Goal: Task Accomplishment & Management: Manage account settings

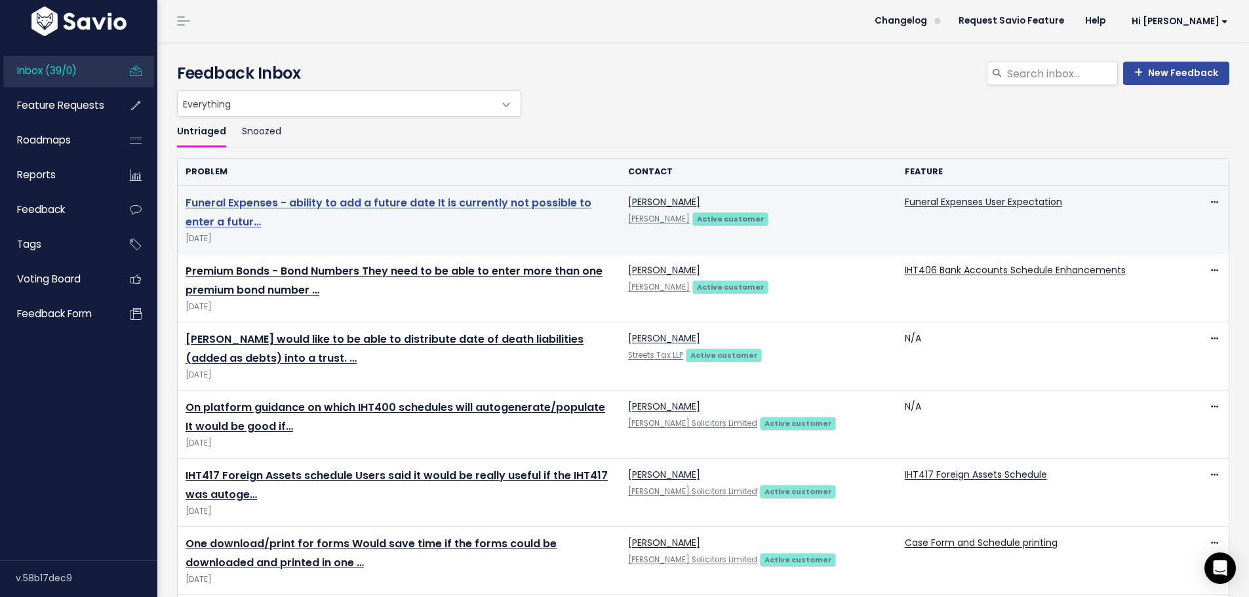
click at [545, 205] on link "Funeral Expenses - ability to add a future date It is currently not possible to…" at bounding box center [389, 212] width 406 height 34
